Goal: Information Seeking & Learning: Check status

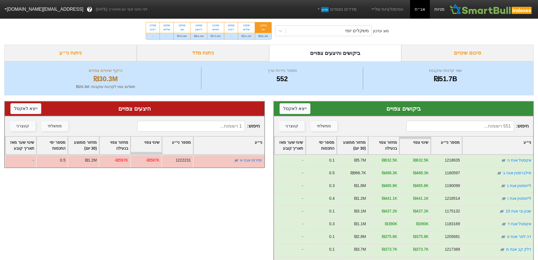
click at [439, 7] on link "מניות" at bounding box center [439, 9] width 19 height 19
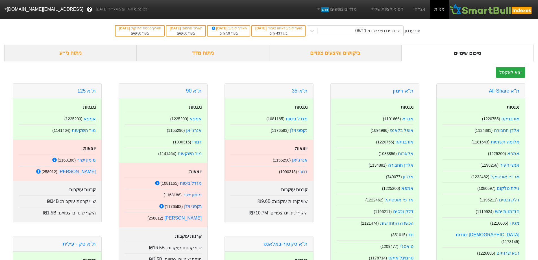
click at [244, 57] on div "ניתוח מדד" at bounding box center [203, 53] width 133 height 17
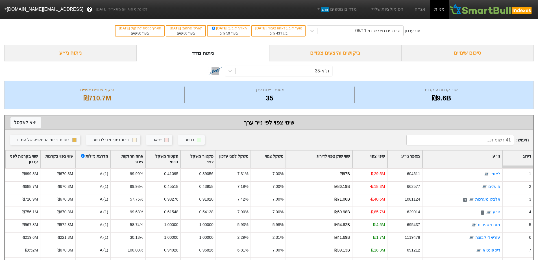
click at [304, 68] on div "ת"א-35" at bounding box center [284, 71] width 97 height 10
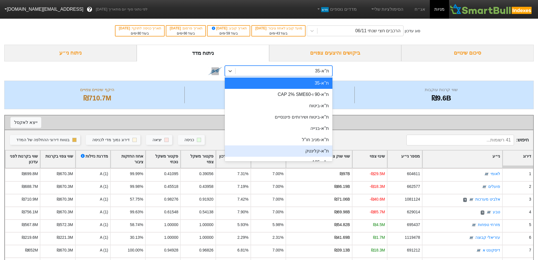
scroll to position [57, 0]
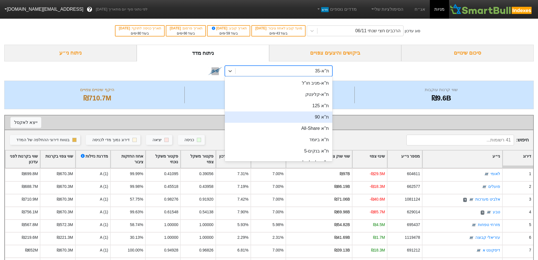
click at [315, 118] on div "ת''א 90" at bounding box center [279, 116] width 108 height 11
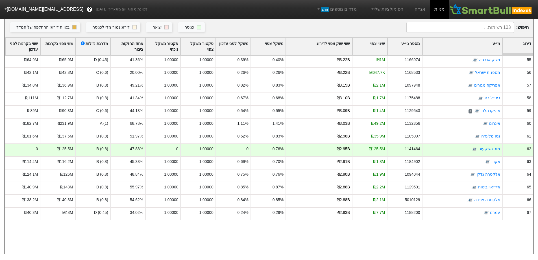
scroll to position [632, 0]
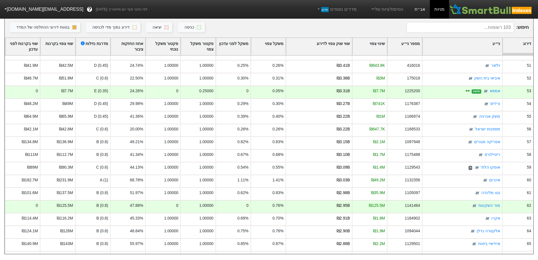
click at [419, 7] on link "אג״ח" at bounding box center [420, 9] width 20 height 19
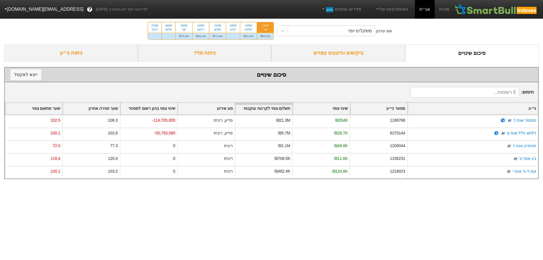
click at [351, 54] on div "ביקושים והיצעים צפויים" at bounding box center [338, 53] width 134 height 17
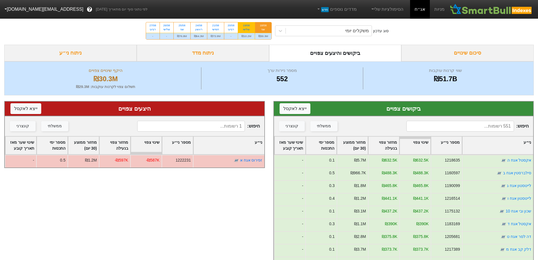
click at [241, 28] on div "19/08 שלישי" at bounding box center [246, 27] width 17 height 10
click at [243, 26] on input "19/08 שלישי ₪10.2M" at bounding box center [245, 24] width 4 height 4
radio input "true"
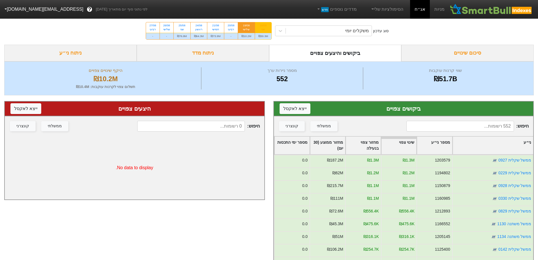
click at [268, 27] on div "שני" at bounding box center [264, 29] width 10 height 4
click at [263, 26] on input "18/08 שני ₪30.3M" at bounding box center [262, 24] width 4 height 4
radio input "true"
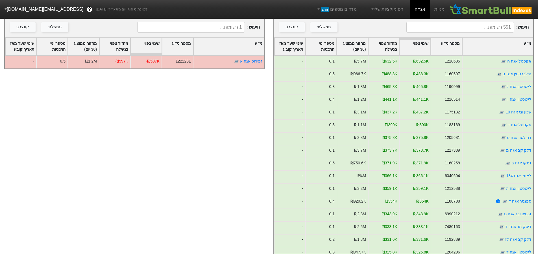
scroll to position [75, 0]
